Goal: Task Accomplishment & Management: Complete application form

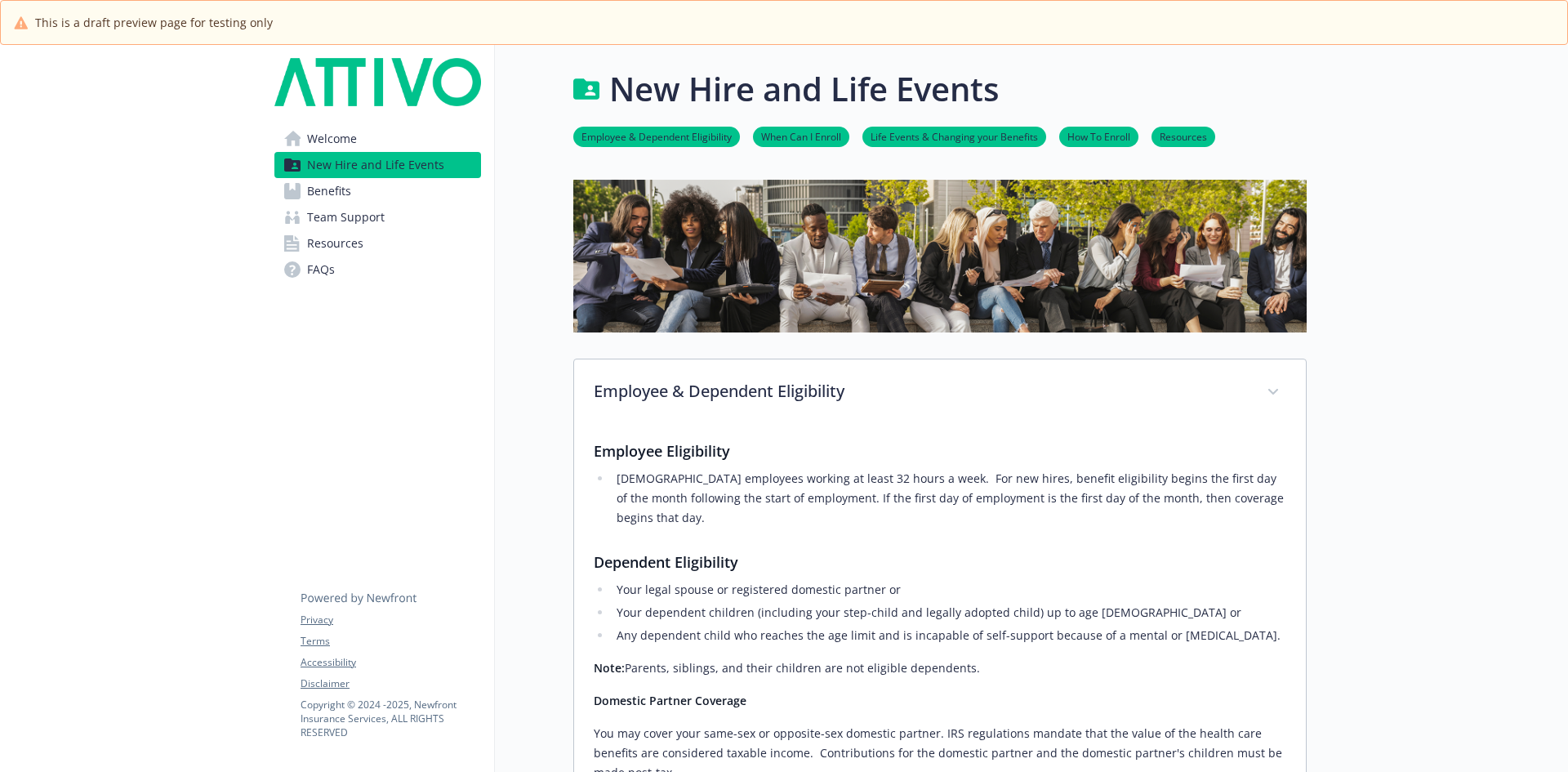
scroll to position [872, 0]
